Goal: Understand process/instructions: Learn how to perform a task or action

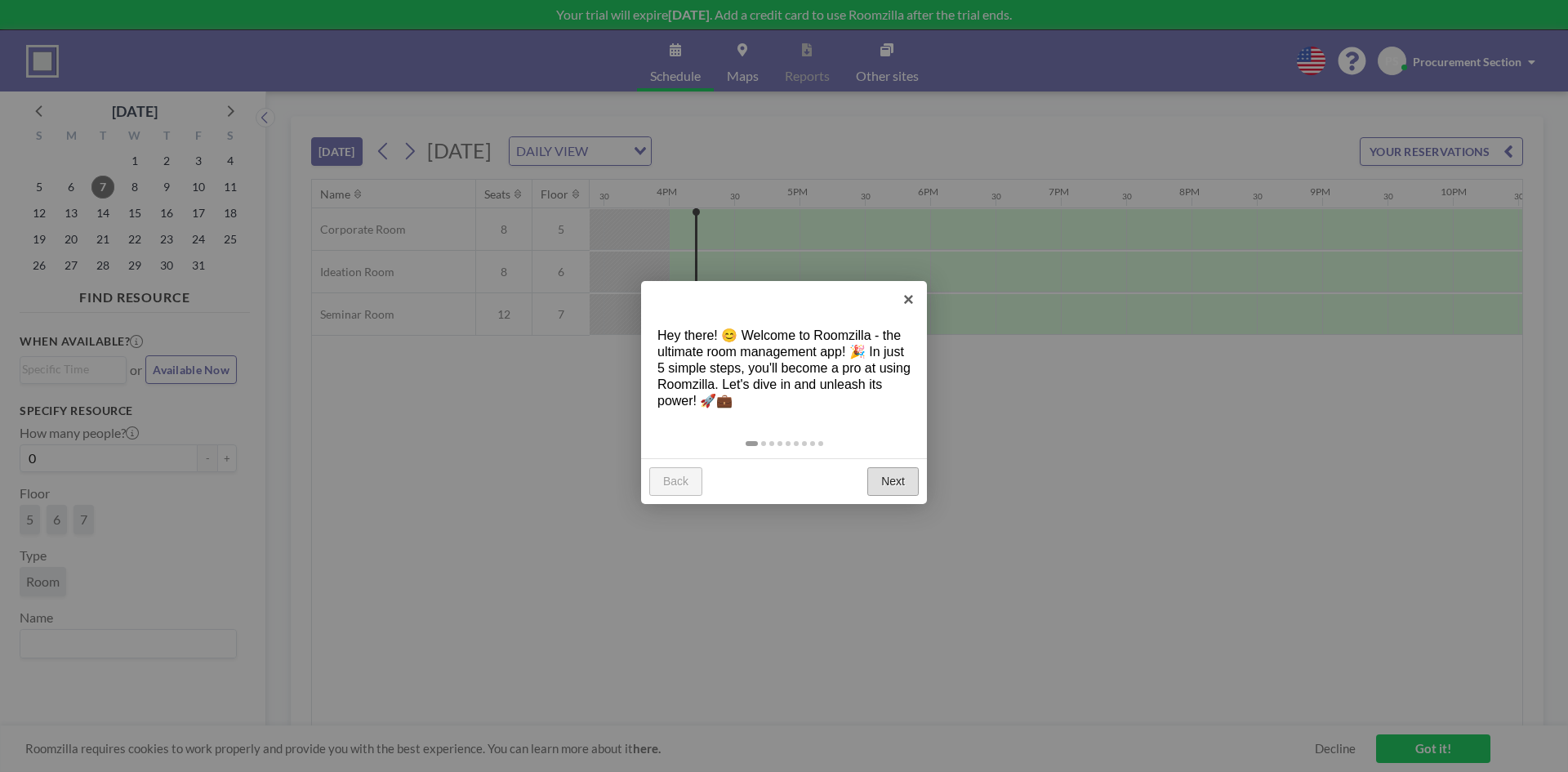
scroll to position [0, 2025]
click at [894, 478] on link "Next" at bounding box center [893, 482] width 52 height 29
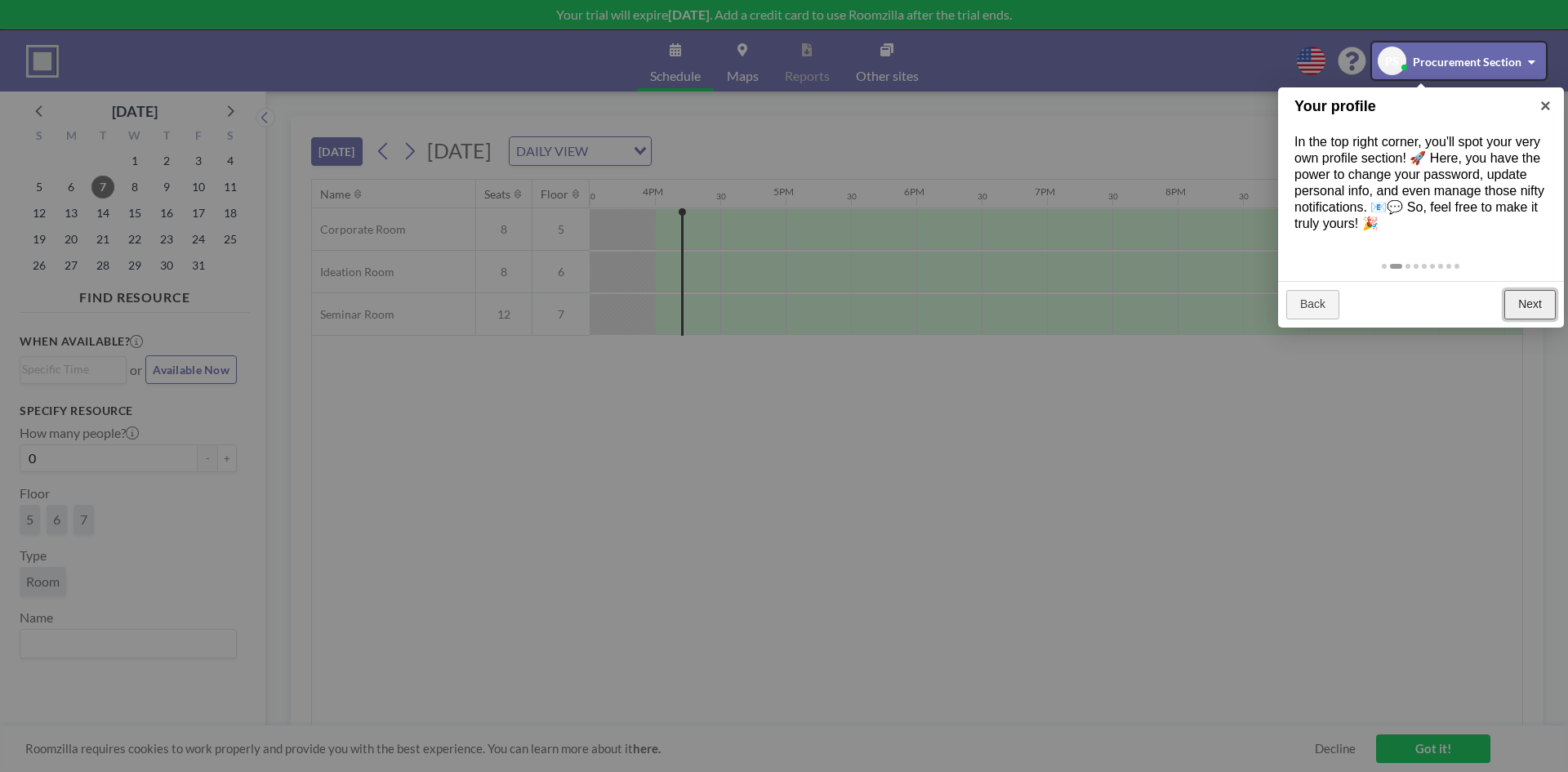
click at [1538, 305] on link "Next" at bounding box center [1530, 304] width 52 height 29
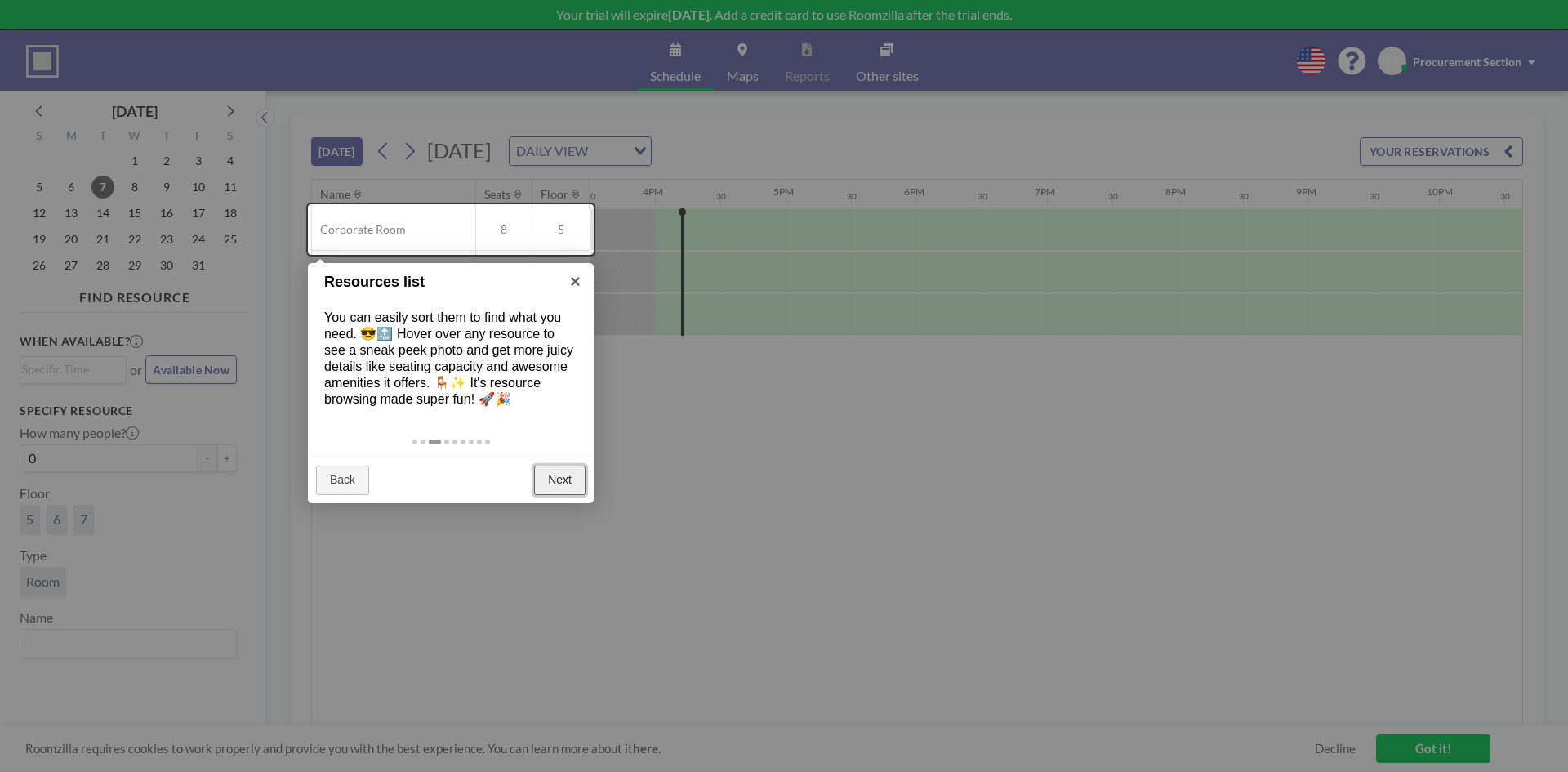
click at [559, 477] on link "Next" at bounding box center [560, 480] width 52 height 29
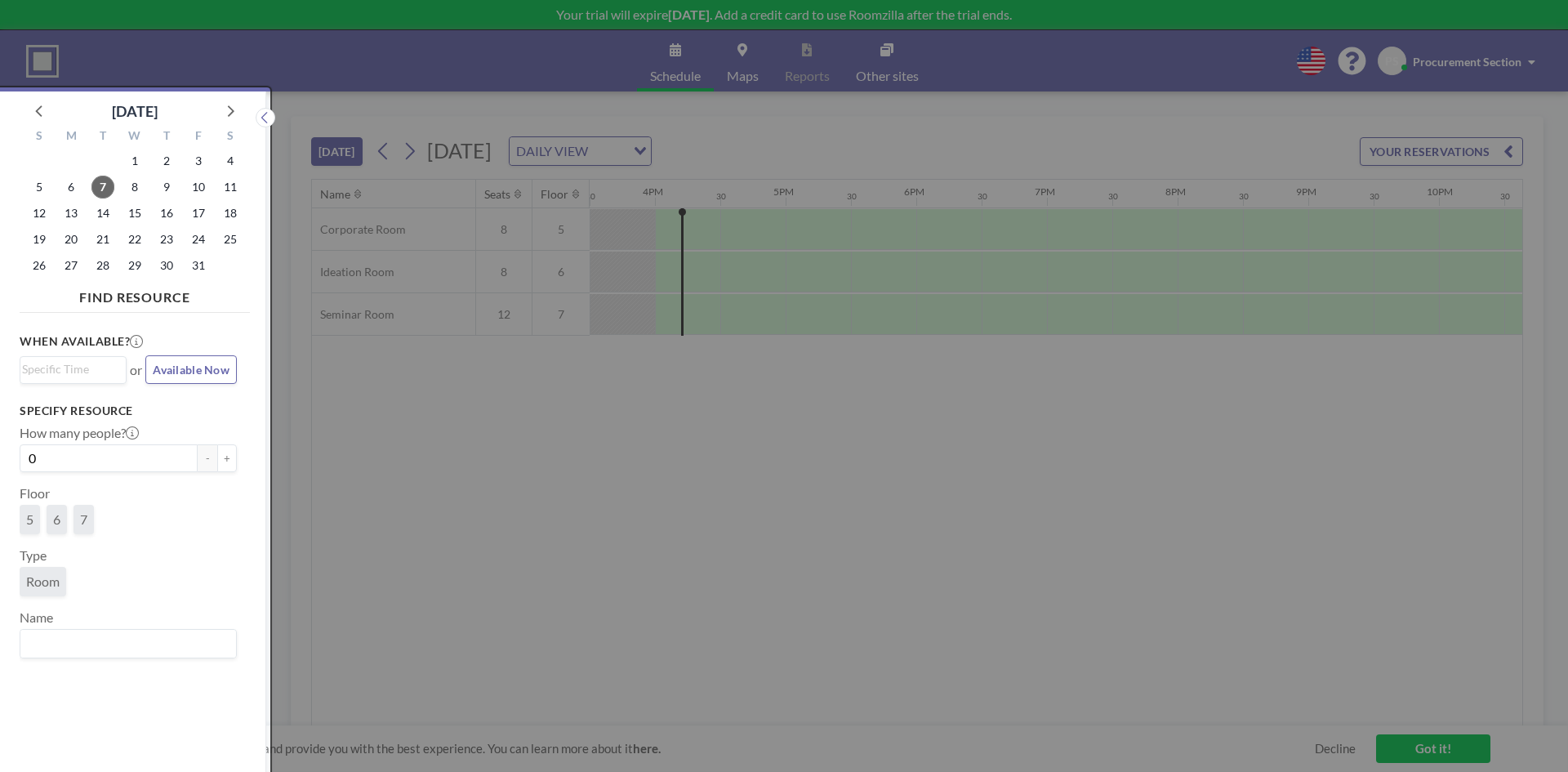
scroll to position [4, 0]
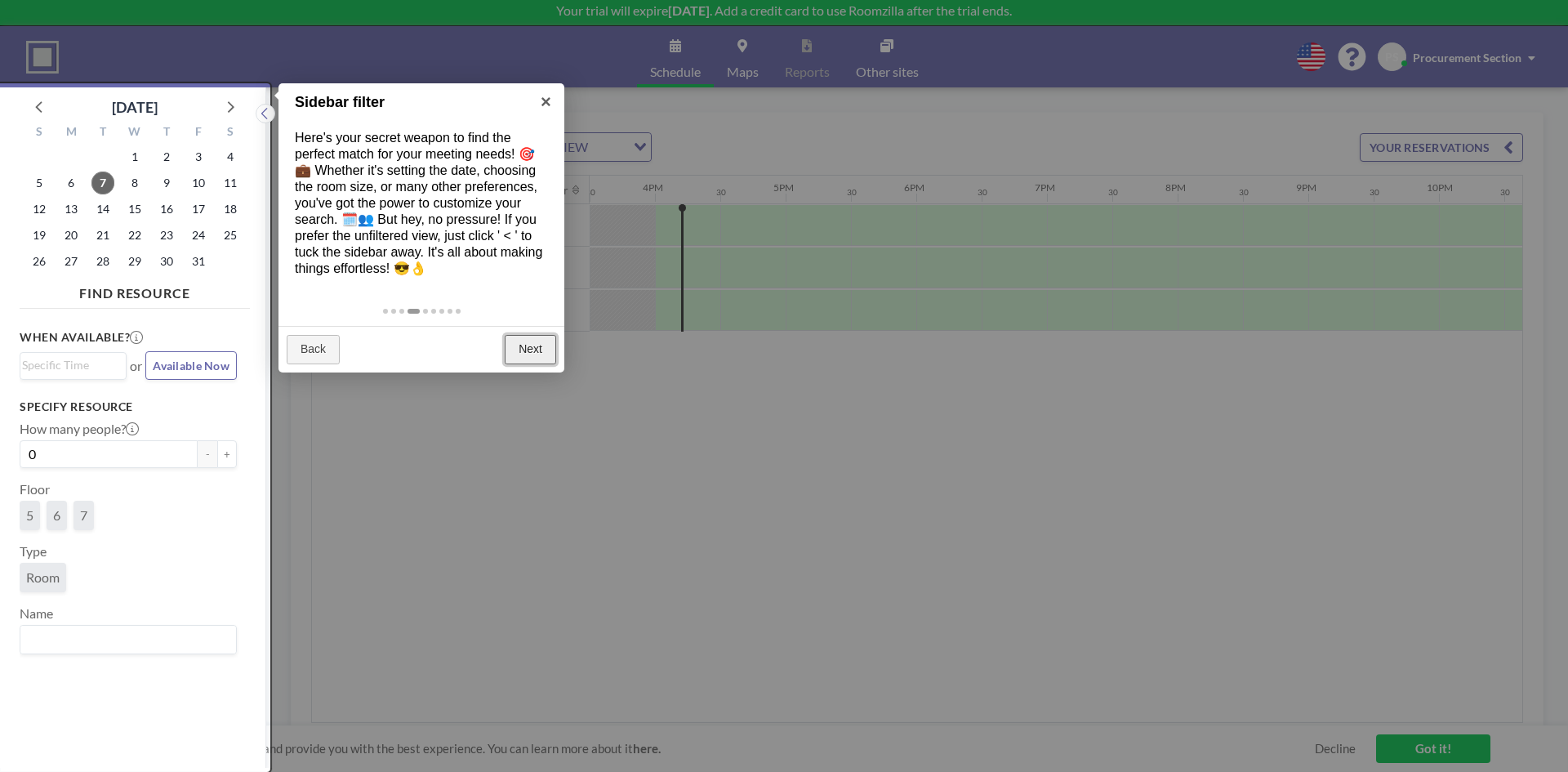
click at [532, 349] on link "Next" at bounding box center [530, 349] width 52 height 29
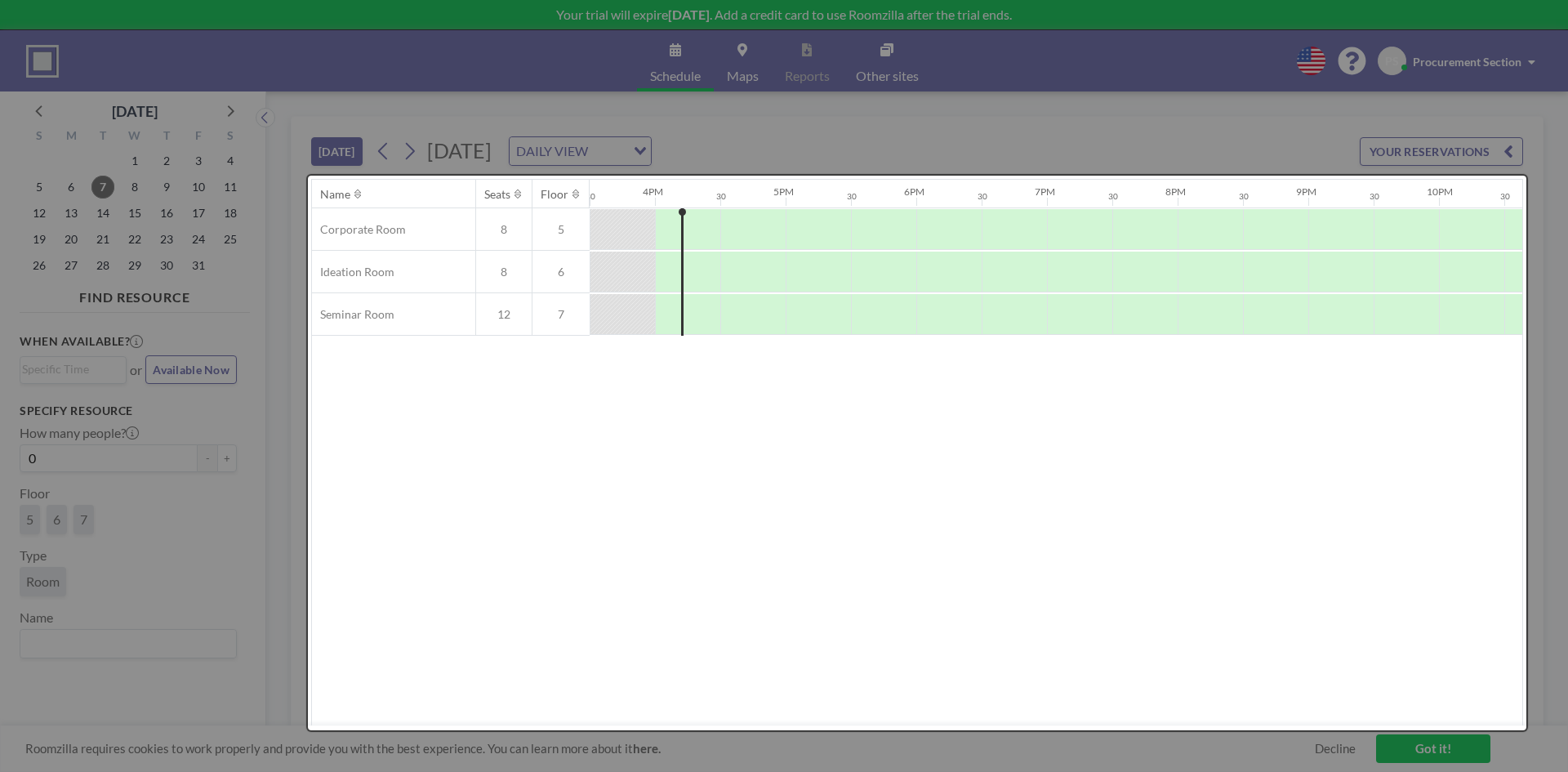
scroll to position [0, 0]
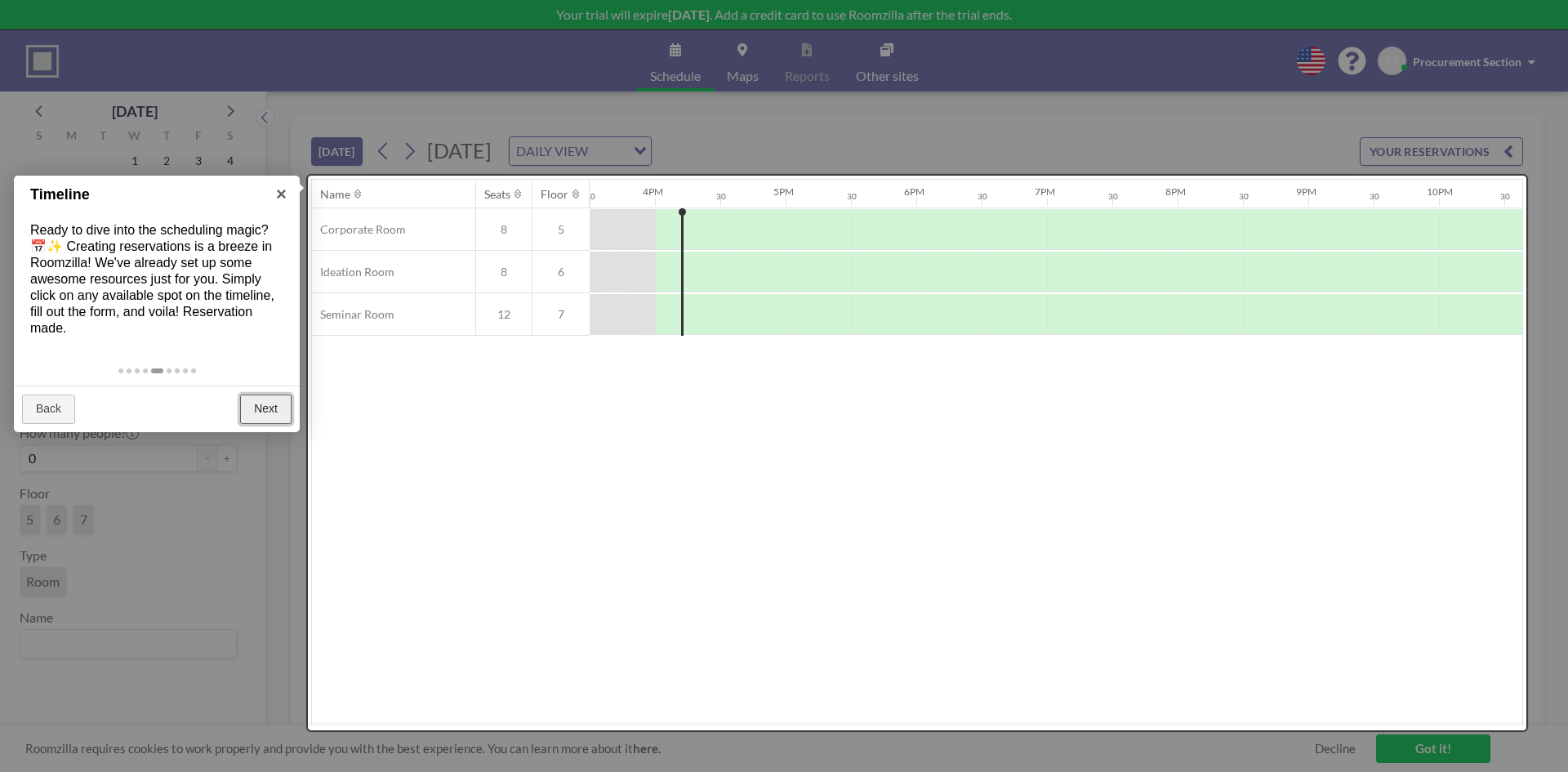
click at [263, 409] on link "Next" at bounding box center [266, 409] width 52 height 29
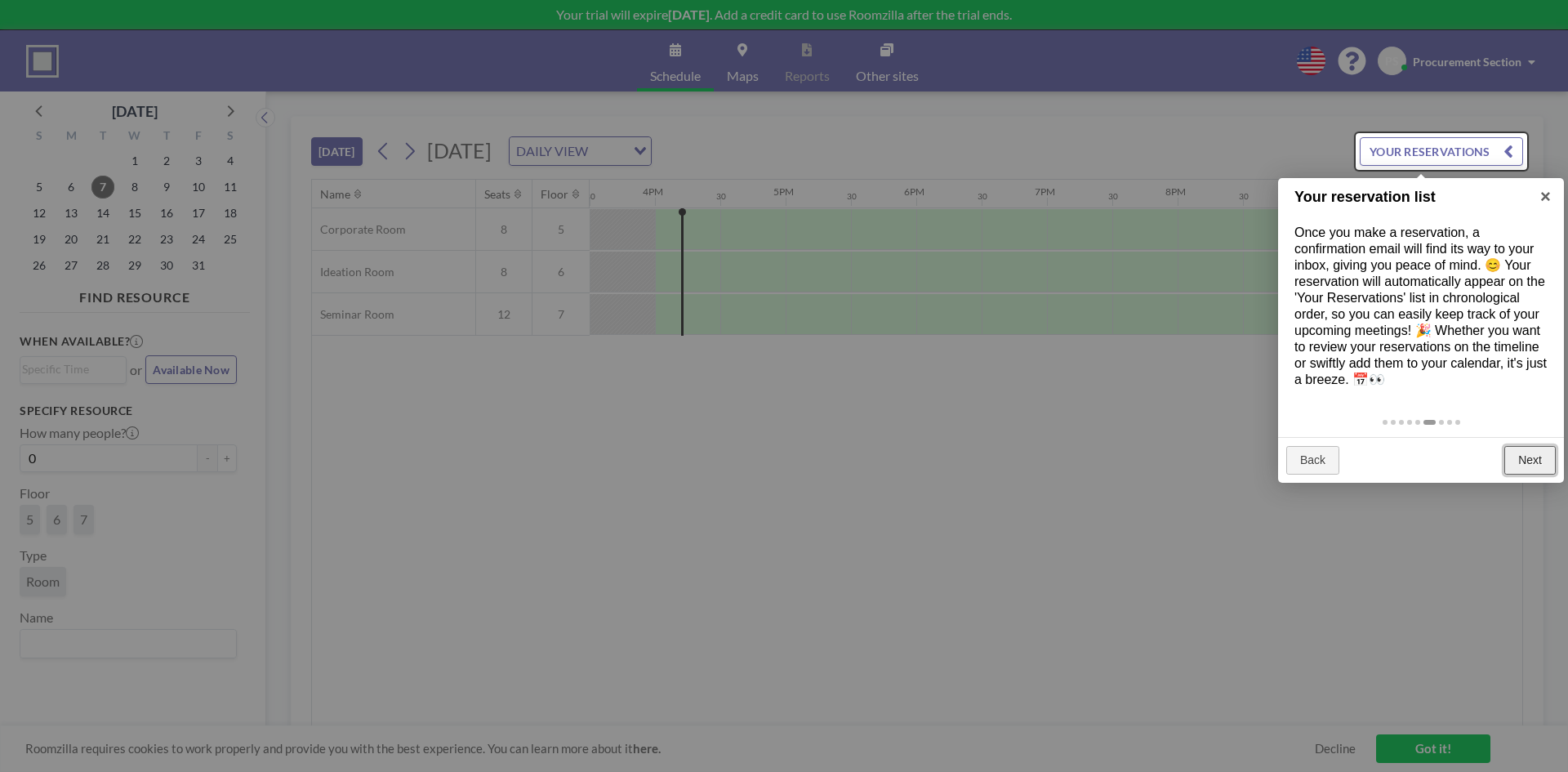
click at [1540, 462] on link "Next" at bounding box center [1530, 461] width 52 height 29
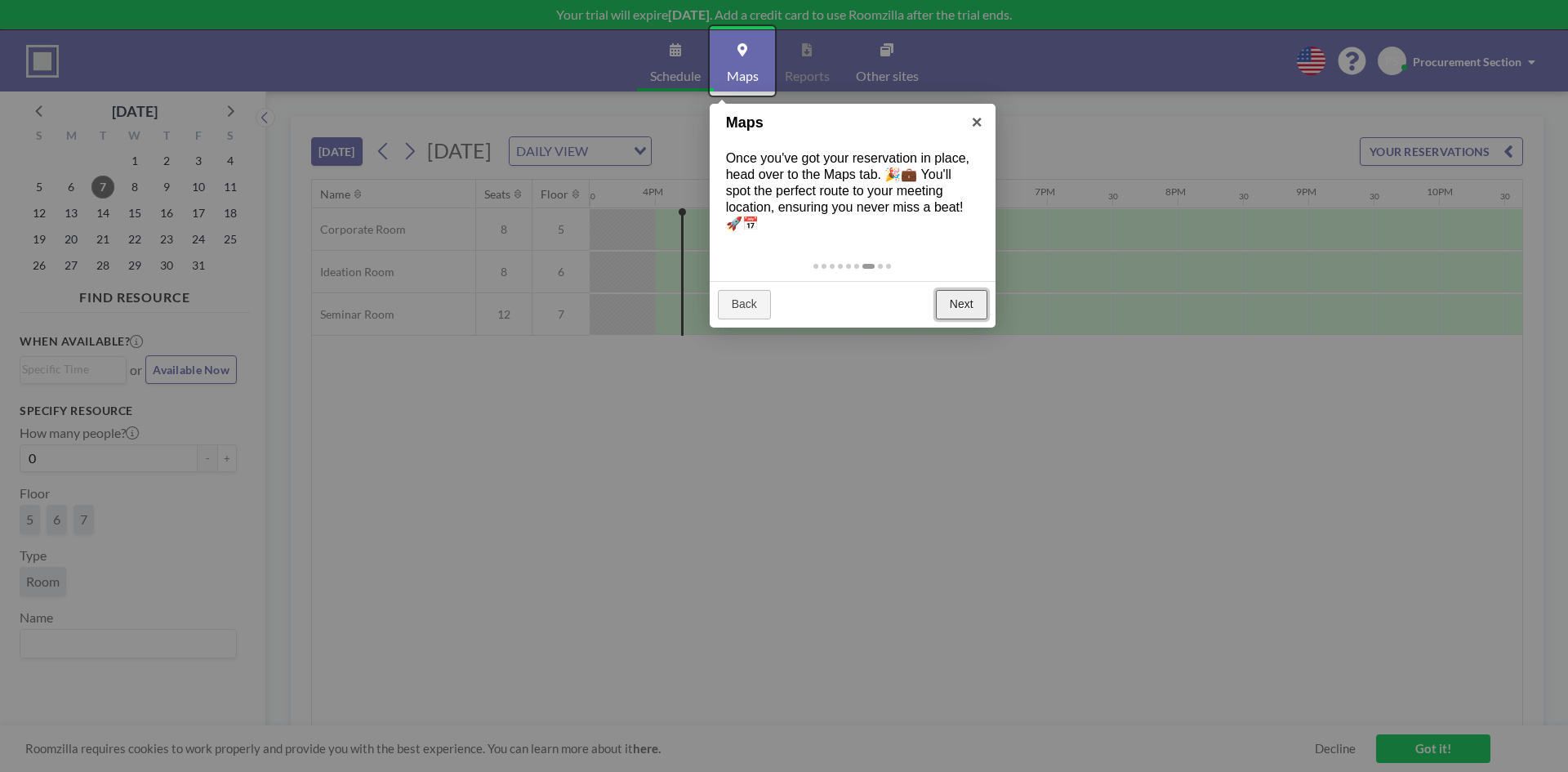
click at [971, 309] on link "Next" at bounding box center [962, 304] width 52 height 29
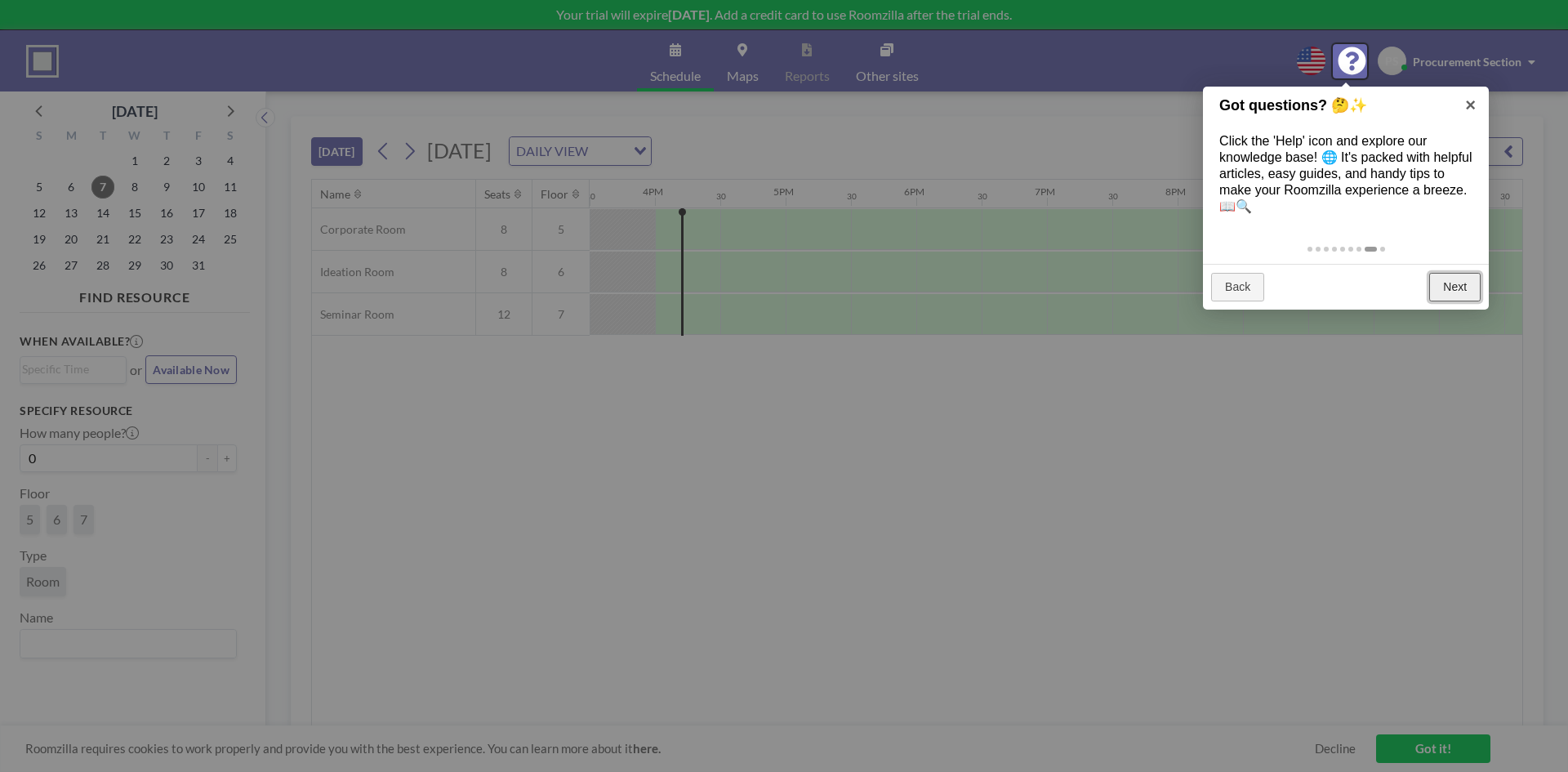
click at [1455, 290] on link "Next" at bounding box center [1455, 287] width 52 height 29
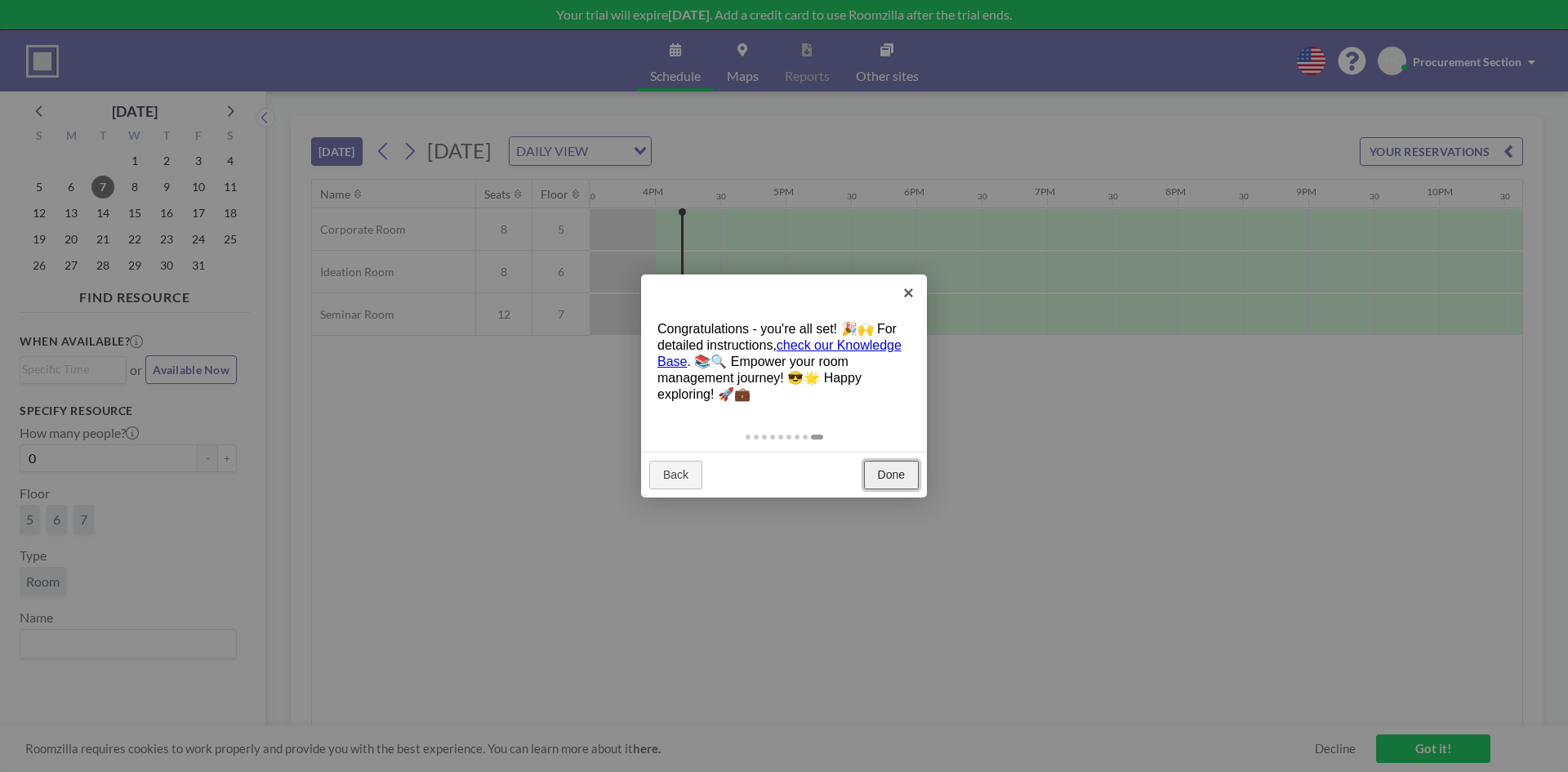
click at [906, 476] on link "Done" at bounding box center [891, 475] width 54 height 29
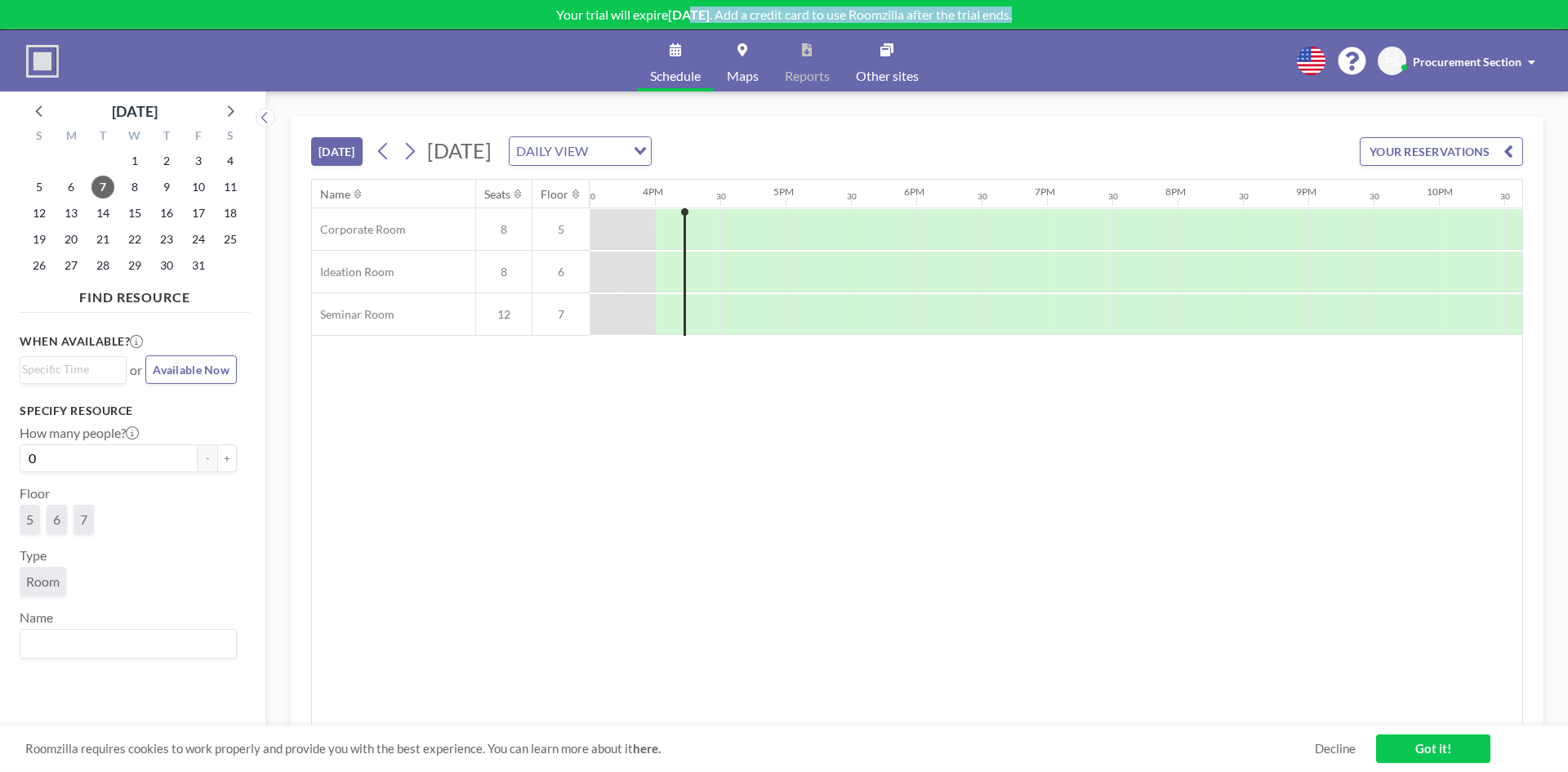
drag, startPoint x: 673, startPoint y: 9, endPoint x: 1076, endPoint y: 19, distance: 403.1
click at [1076, 19] on p "Your trial will expire [DATE] . Add a credit card to use Roomzilla after the tr…" at bounding box center [784, 15] width 1568 height 16
click at [1096, 7] on p "Your trial will expire [DATE] . Add a credit card to use Roomzilla after the tr…" at bounding box center [784, 15] width 1568 height 16
